Goal: Task Accomplishment & Management: Use online tool/utility

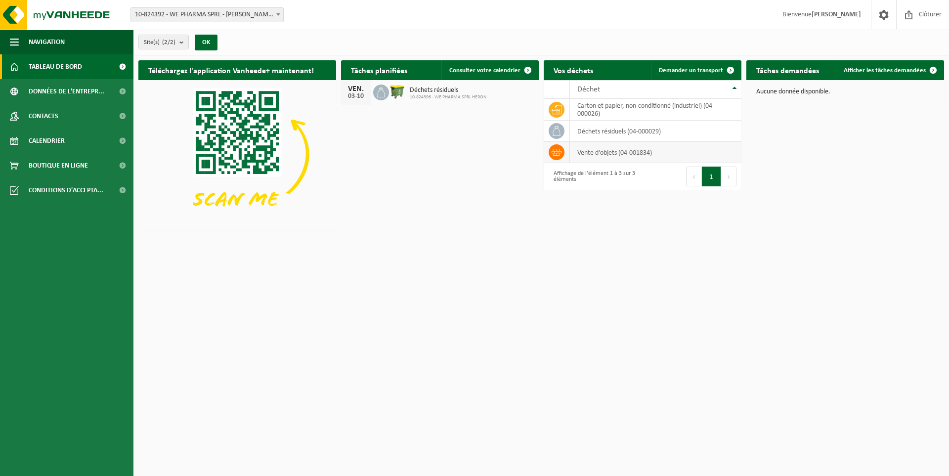
click at [582, 151] on td "vente d'objets (04-001834)" at bounding box center [656, 152] width 172 height 21
click at [550, 151] on span at bounding box center [557, 152] width 16 height 16
click at [554, 151] on icon at bounding box center [557, 152] width 10 height 7
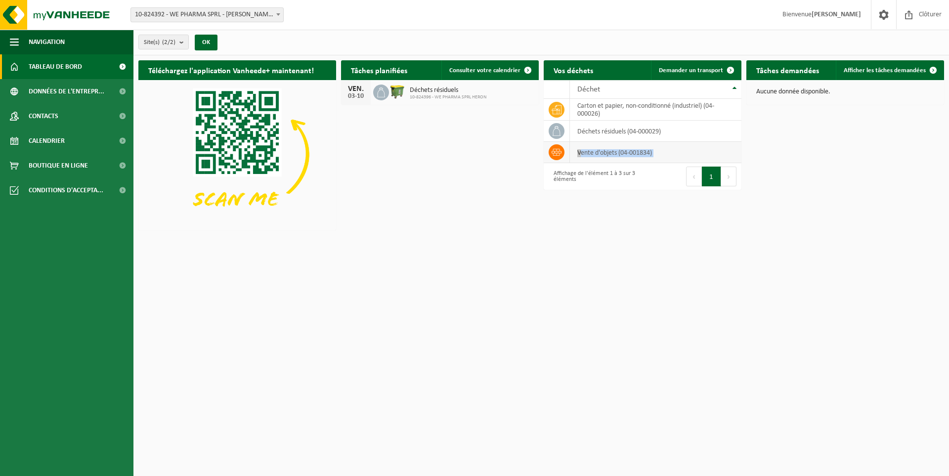
click at [554, 151] on icon at bounding box center [557, 152] width 10 height 7
click at [556, 149] on icon at bounding box center [557, 152] width 10 height 10
click at [557, 132] on icon at bounding box center [557, 131] width 10 height 10
click at [555, 105] on icon at bounding box center [557, 110] width 10 height 10
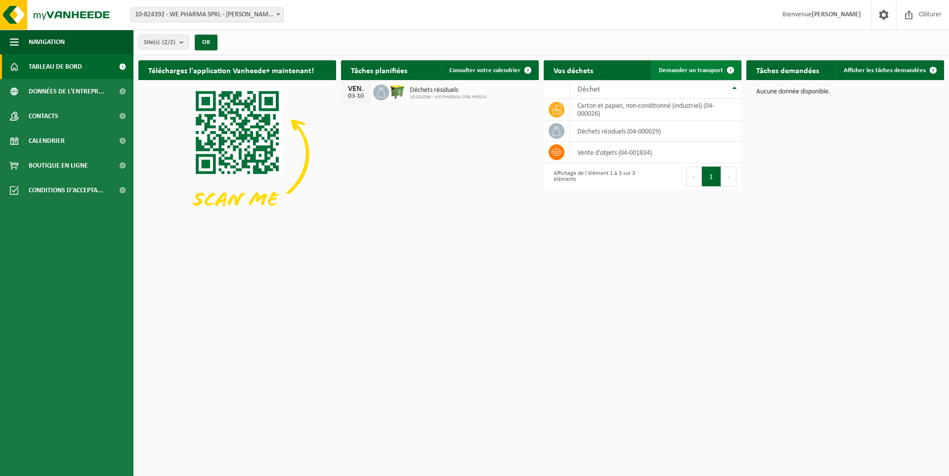
click at [731, 68] on span at bounding box center [731, 70] width 20 height 20
click at [608, 112] on td "carton et papier, non-conditionné (industriel) (04-000026)" at bounding box center [656, 110] width 172 height 22
click at [560, 112] on icon at bounding box center [557, 110] width 10 height 10
click at [777, 129] on div "Téléchargez l'application Vanheede+ maintenant! Cachez Tâches planifiées Consul…" at bounding box center [541, 144] width 811 height 179
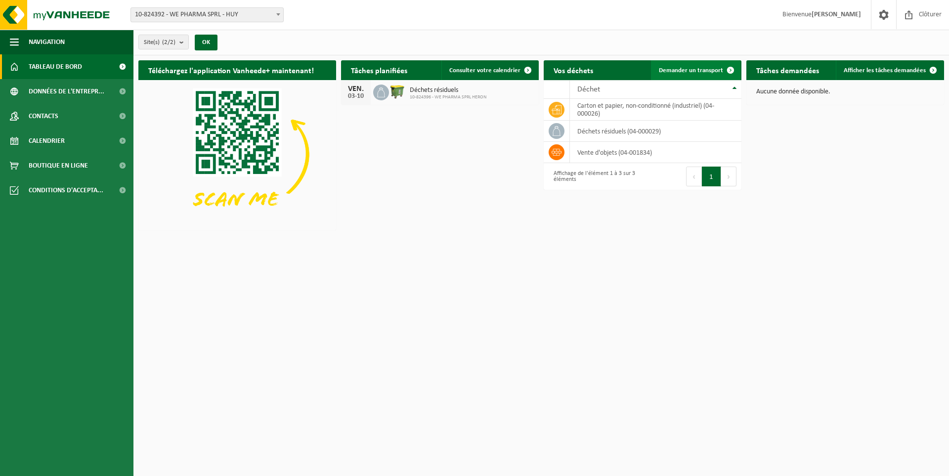
click at [688, 67] on span "Demander un transport" at bounding box center [691, 70] width 64 height 6
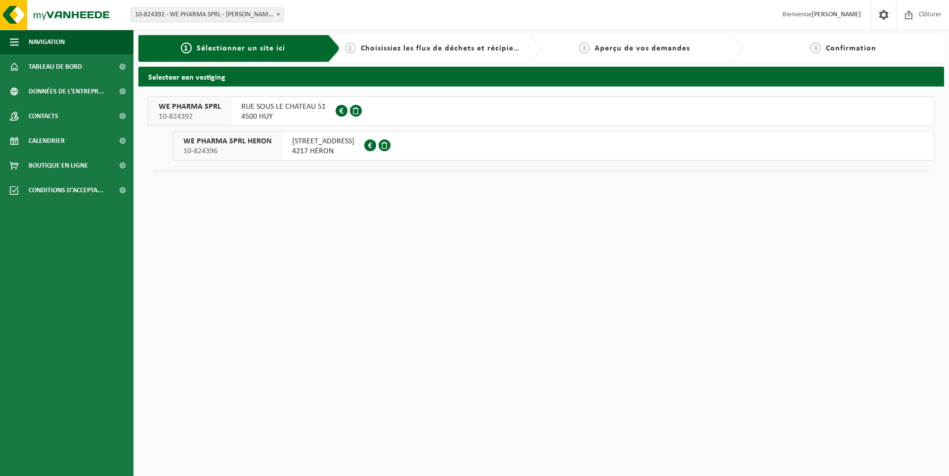
click at [316, 141] on span "RUE DE LA GARE 10" at bounding box center [323, 141] width 62 height 10
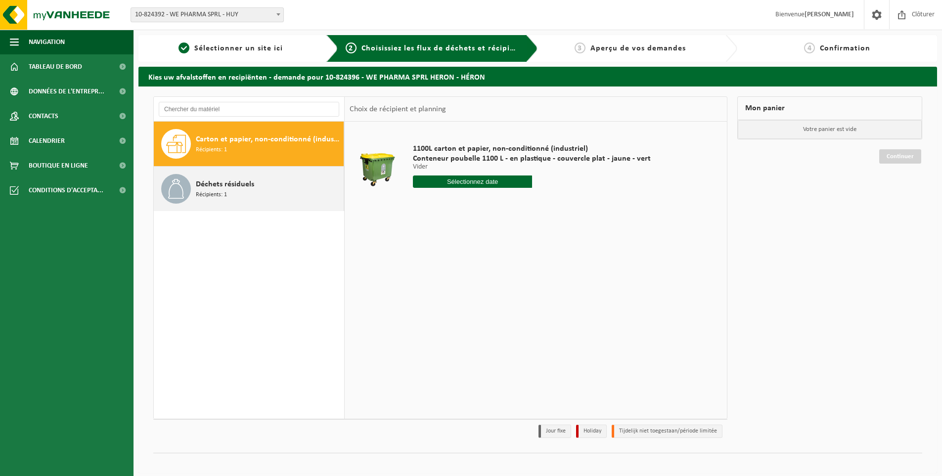
click at [246, 189] on span "Déchets résiduels" at bounding box center [225, 184] width 58 height 12
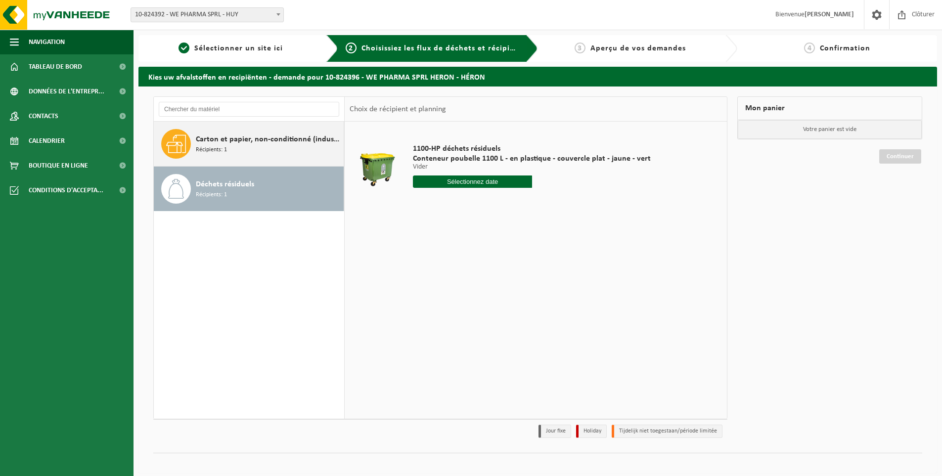
click at [244, 146] on div "Carton et papier, non-conditionné (industriel) Récipients: 1" at bounding box center [268, 144] width 145 height 30
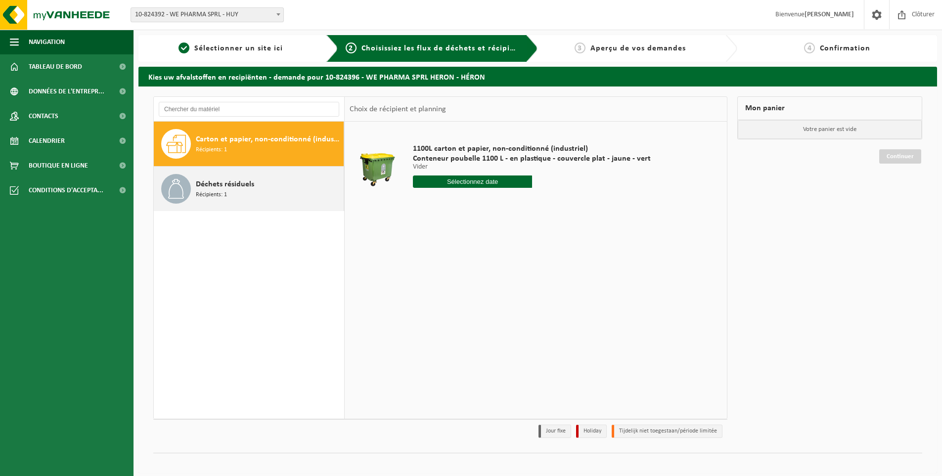
click at [248, 194] on div "Déchets résiduels Récipients: 1" at bounding box center [268, 189] width 145 height 30
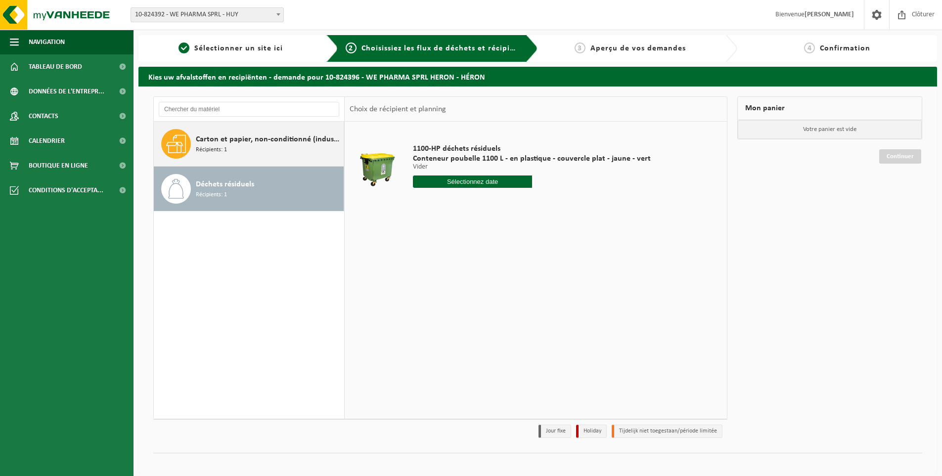
click at [258, 149] on div "Carton et papier, non-conditionné (industriel) Récipients: 1" at bounding box center [268, 144] width 145 height 30
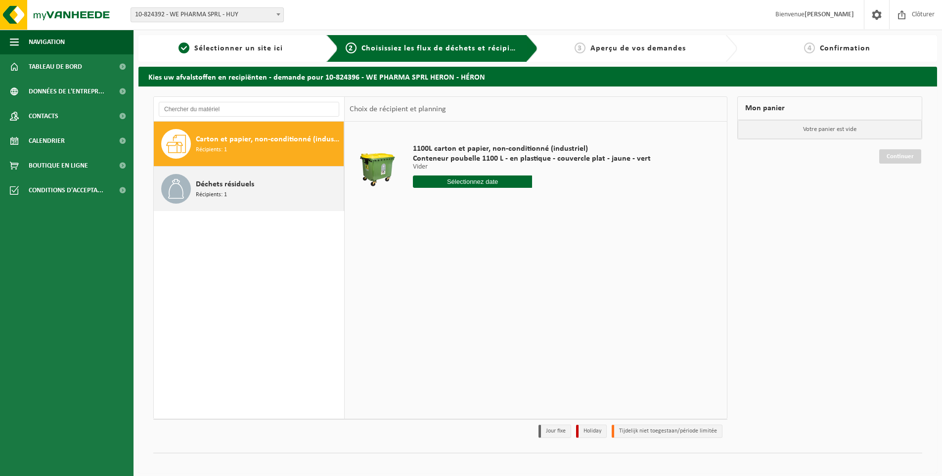
drag, startPoint x: 253, startPoint y: 181, endPoint x: 256, endPoint y: 167, distance: 15.1
click at [255, 168] on div "Déchets résiduels Récipients: 1" at bounding box center [249, 189] width 190 height 44
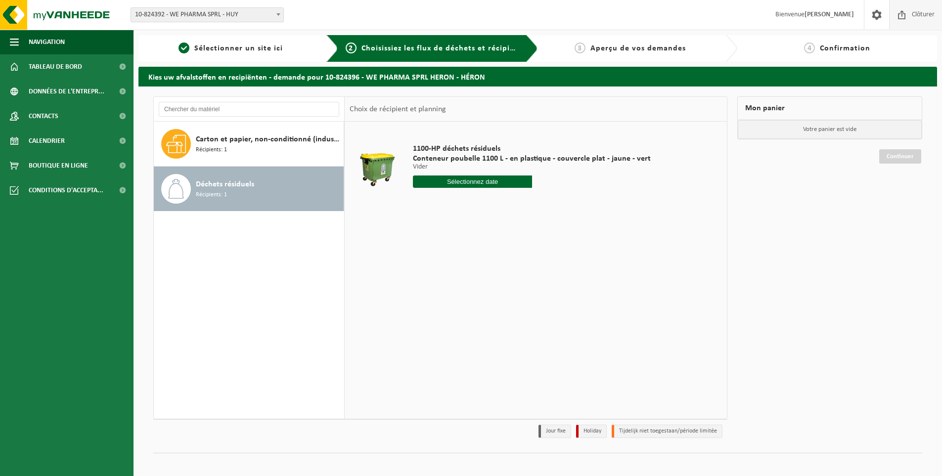
click at [925, 11] on span "Clôturer" at bounding box center [923, 14] width 28 height 29
